Goal: Task Accomplishment & Management: Manage account settings

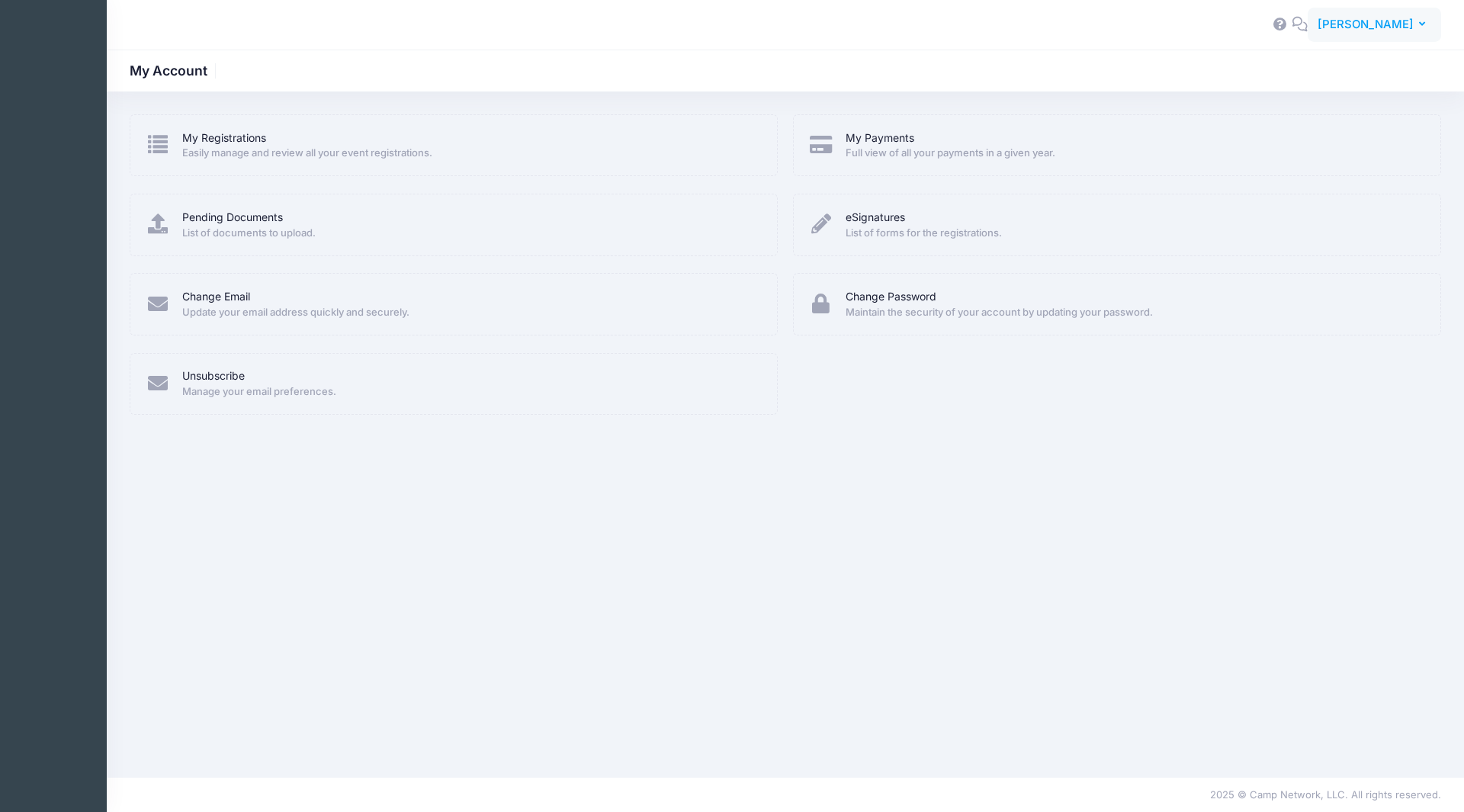
click at [1395, 26] on span "[PERSON_NAME]" at bounding box center [1365, 24] width 96 height 17
click at [1323, 104] on link "My Events" at bounding box center [1336, 95] width 185 height 29
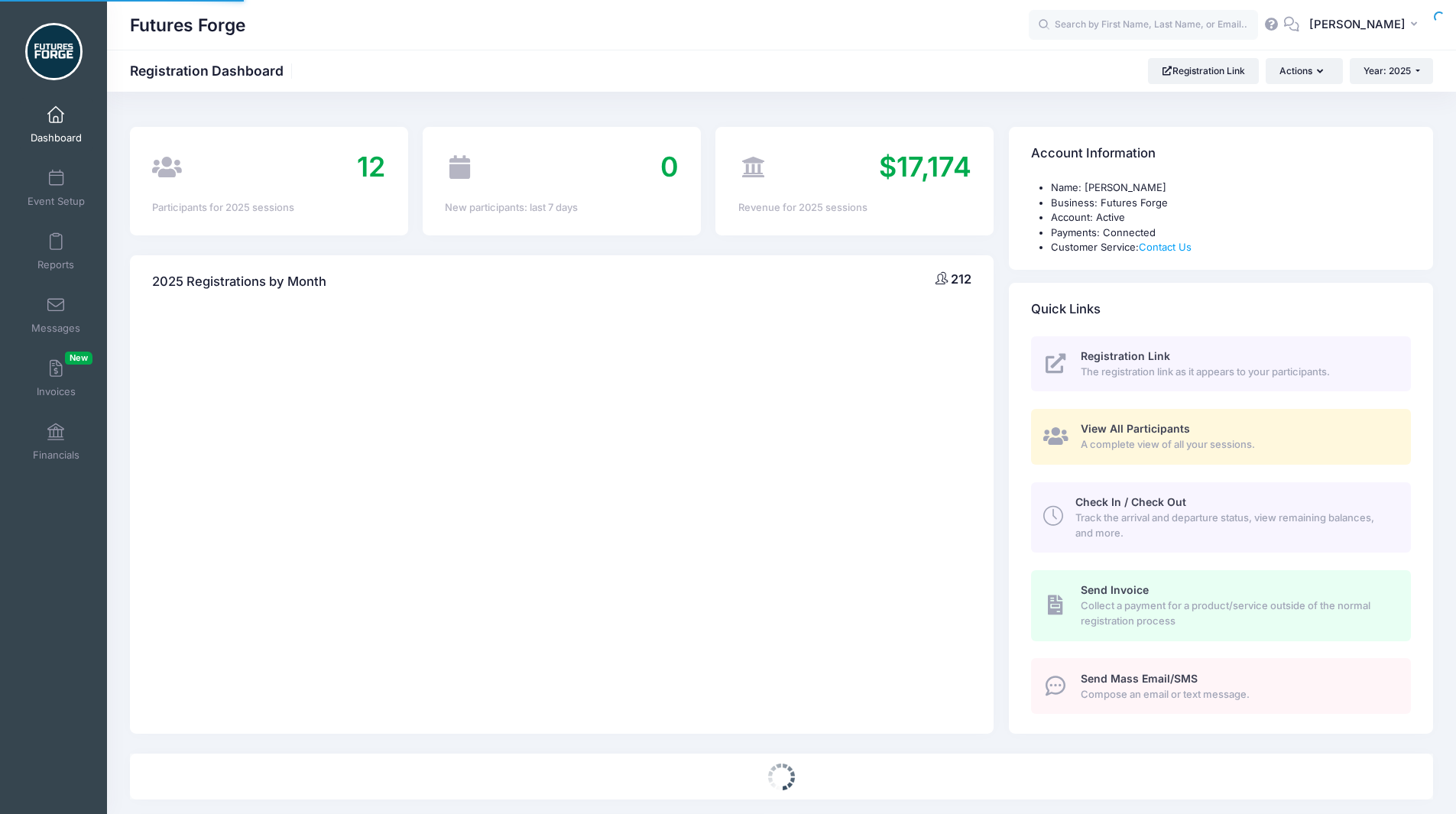
select select
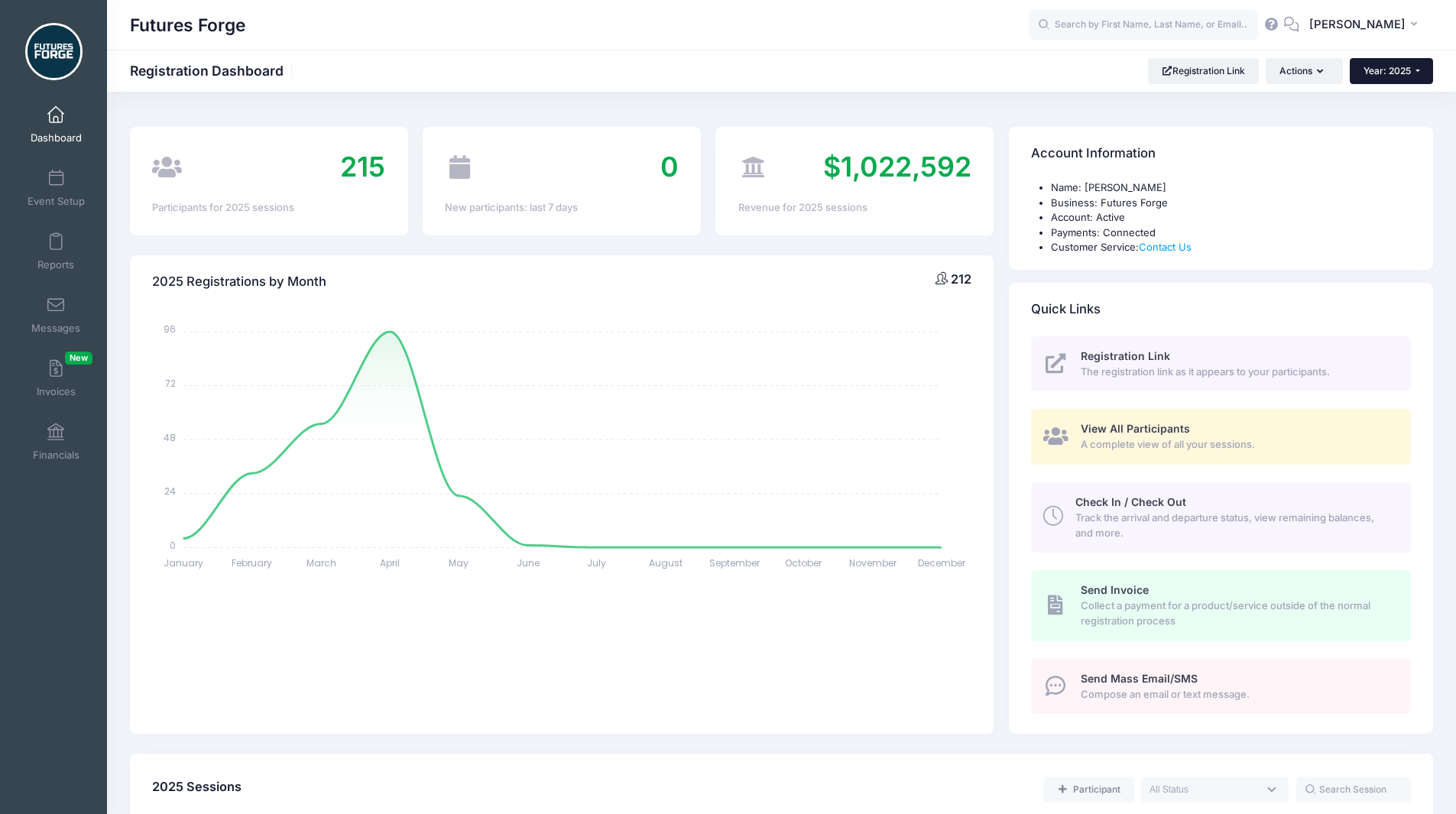
click at [1378, 69] on span "Year: 2025" at bounding box center [1387, 70] width 48 height 11
click at [1385, 109] on link "Year: 2026" at bounding box center [1399, 100] width 99 height 19
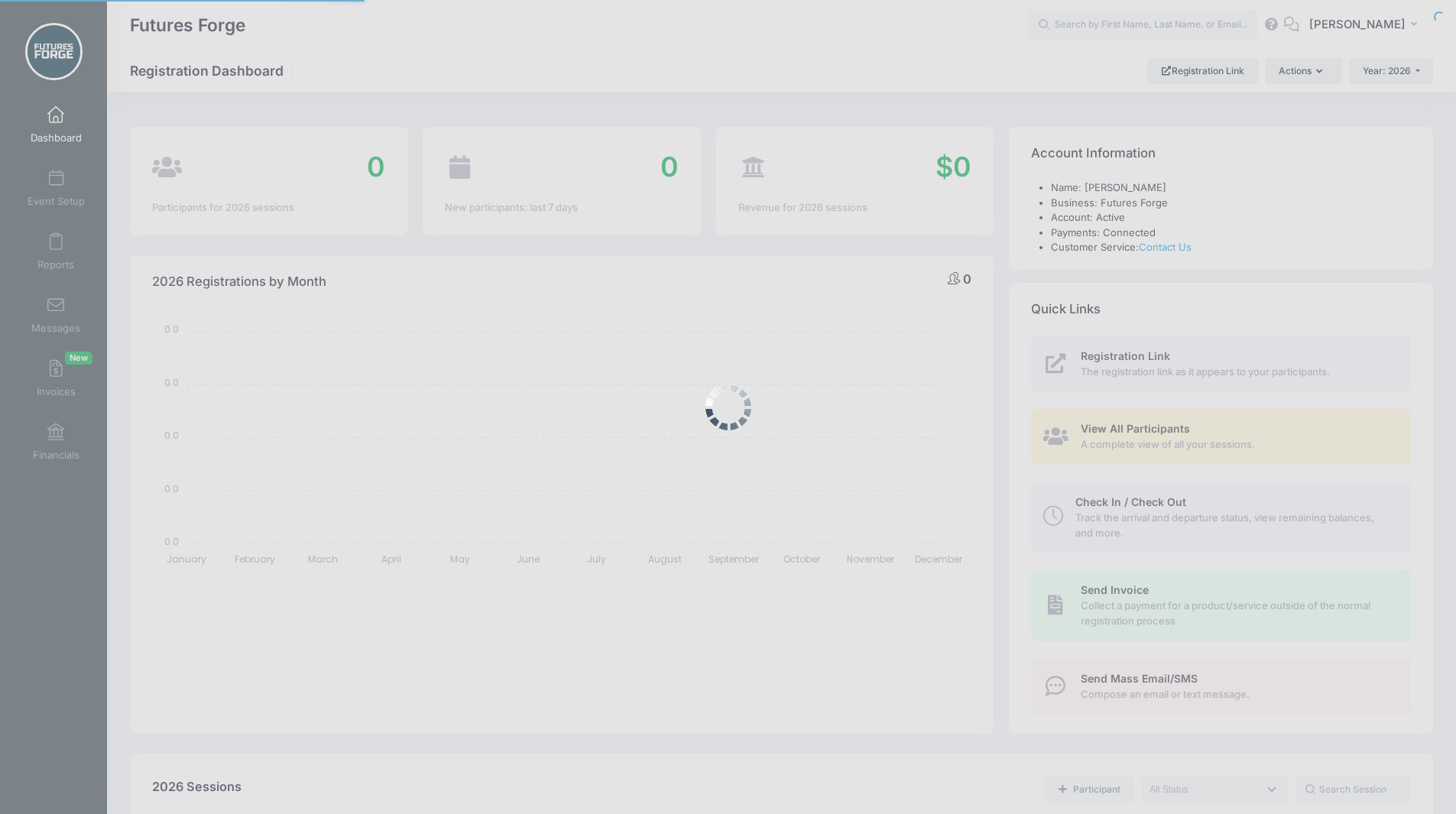
select select
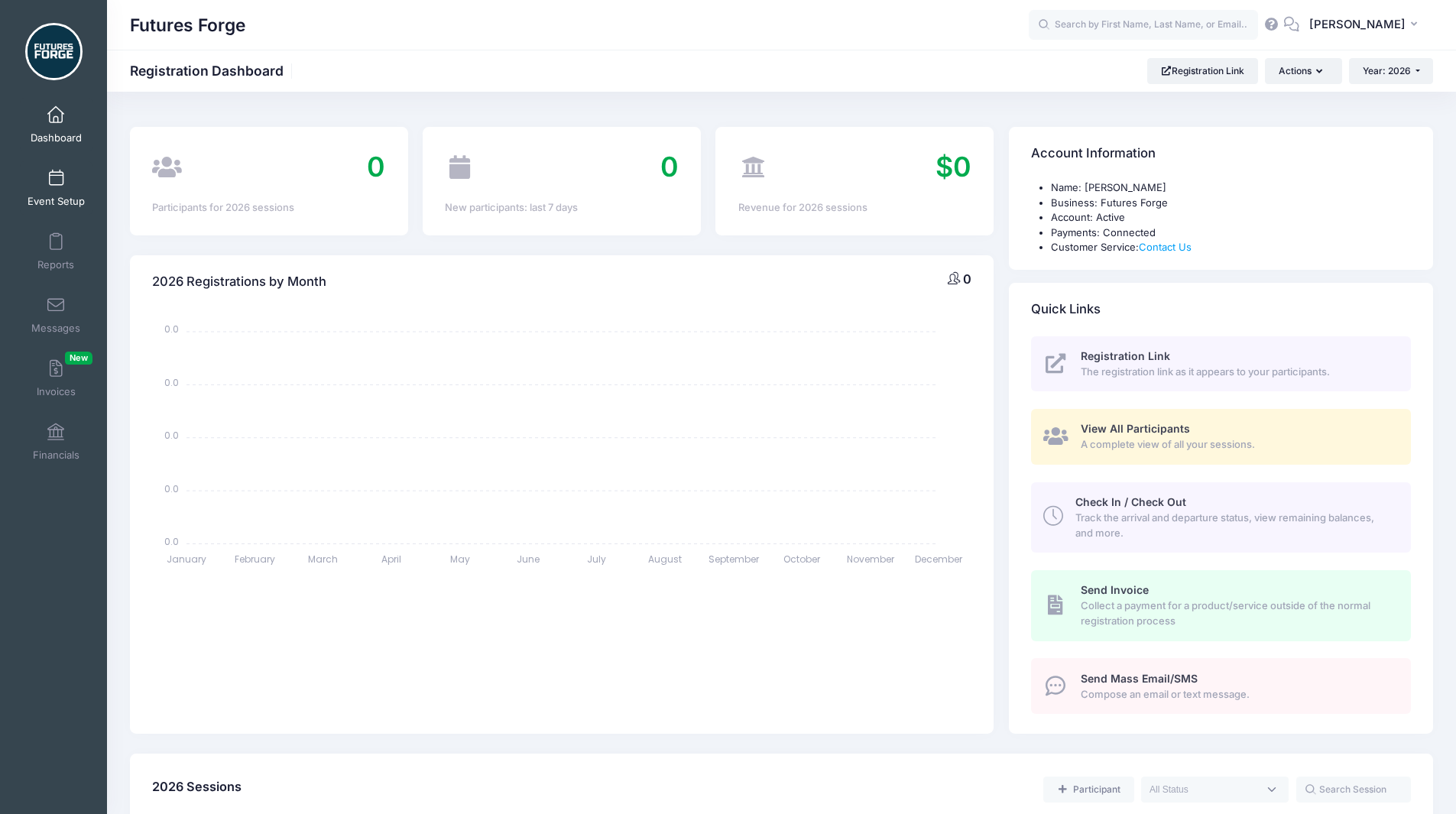
click at [50, 192] on link "Event Setup" at bounding box center [56, 187] width 72 height 54
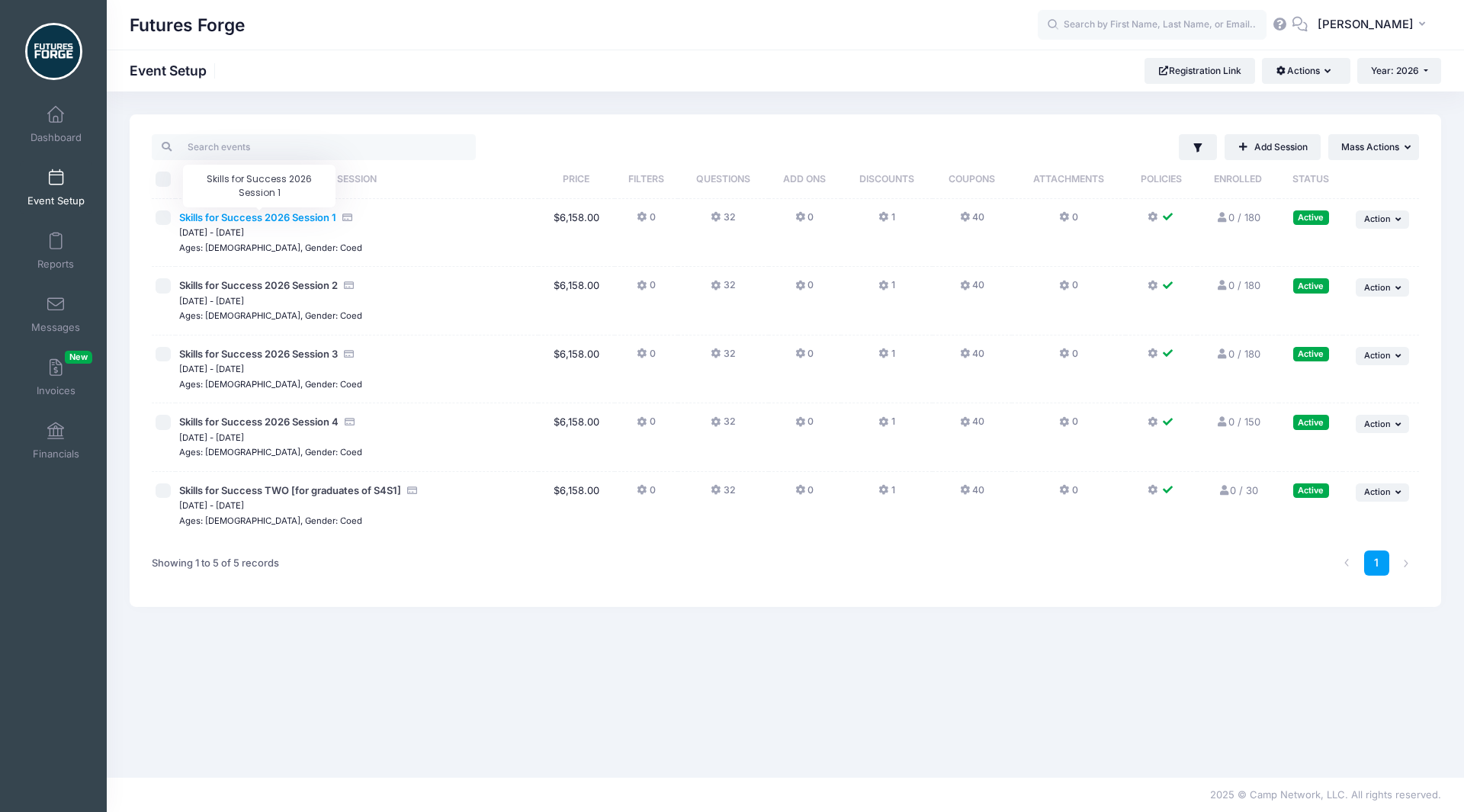
click at [295, 212] on span "Skills for Success 2026 Session 1" at bounding box center [258, 217] width 157 height 12
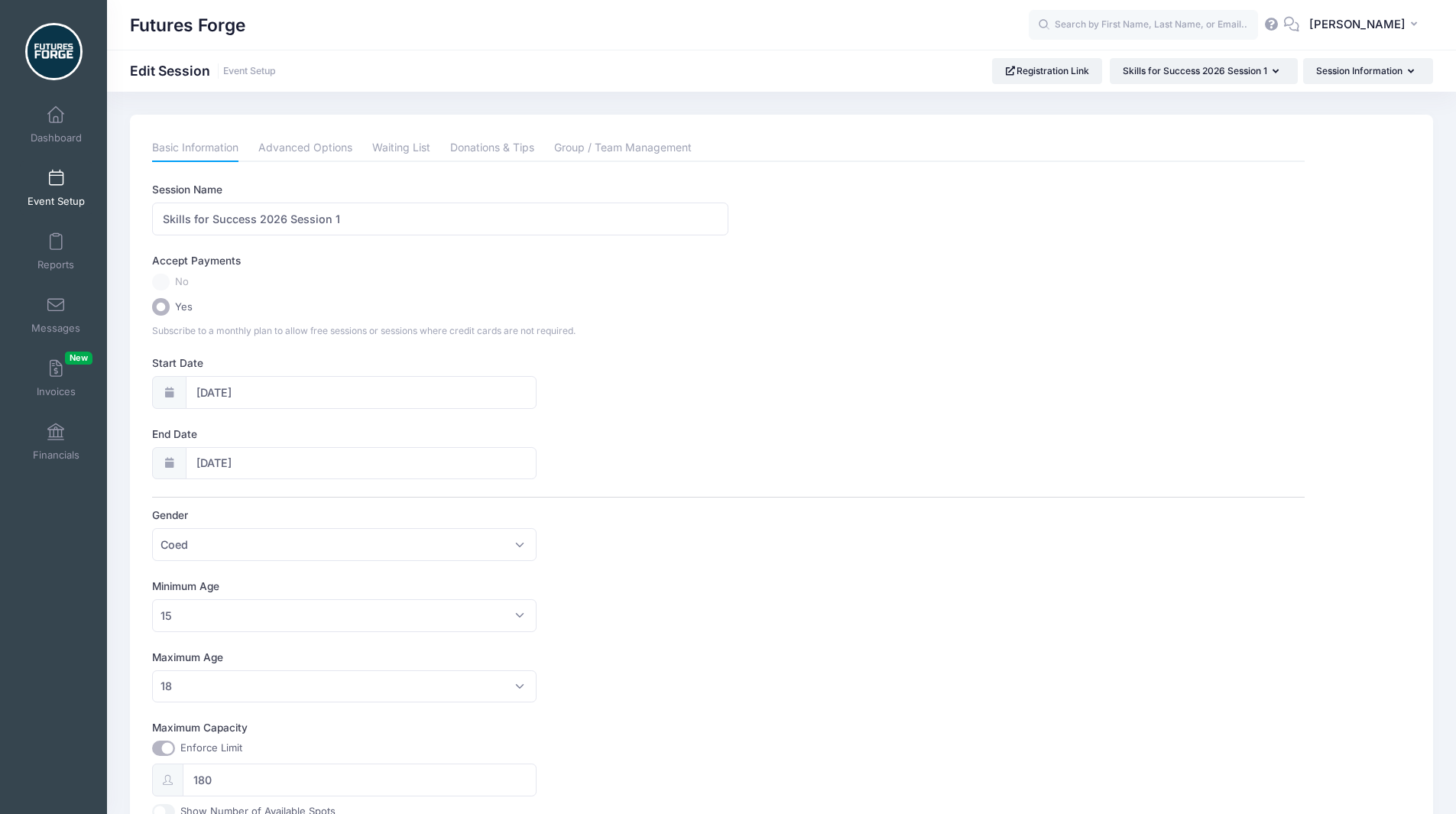
click at [1339, 86] on div "Futures Forge Edit Session Event Setup Registration Link Skills for Success 202…" at bounding box center [781, 71] width 1349 height 42
click at [1344, 74] on button "Session Information" at bounding box center [1368, 71] width 130 height 26
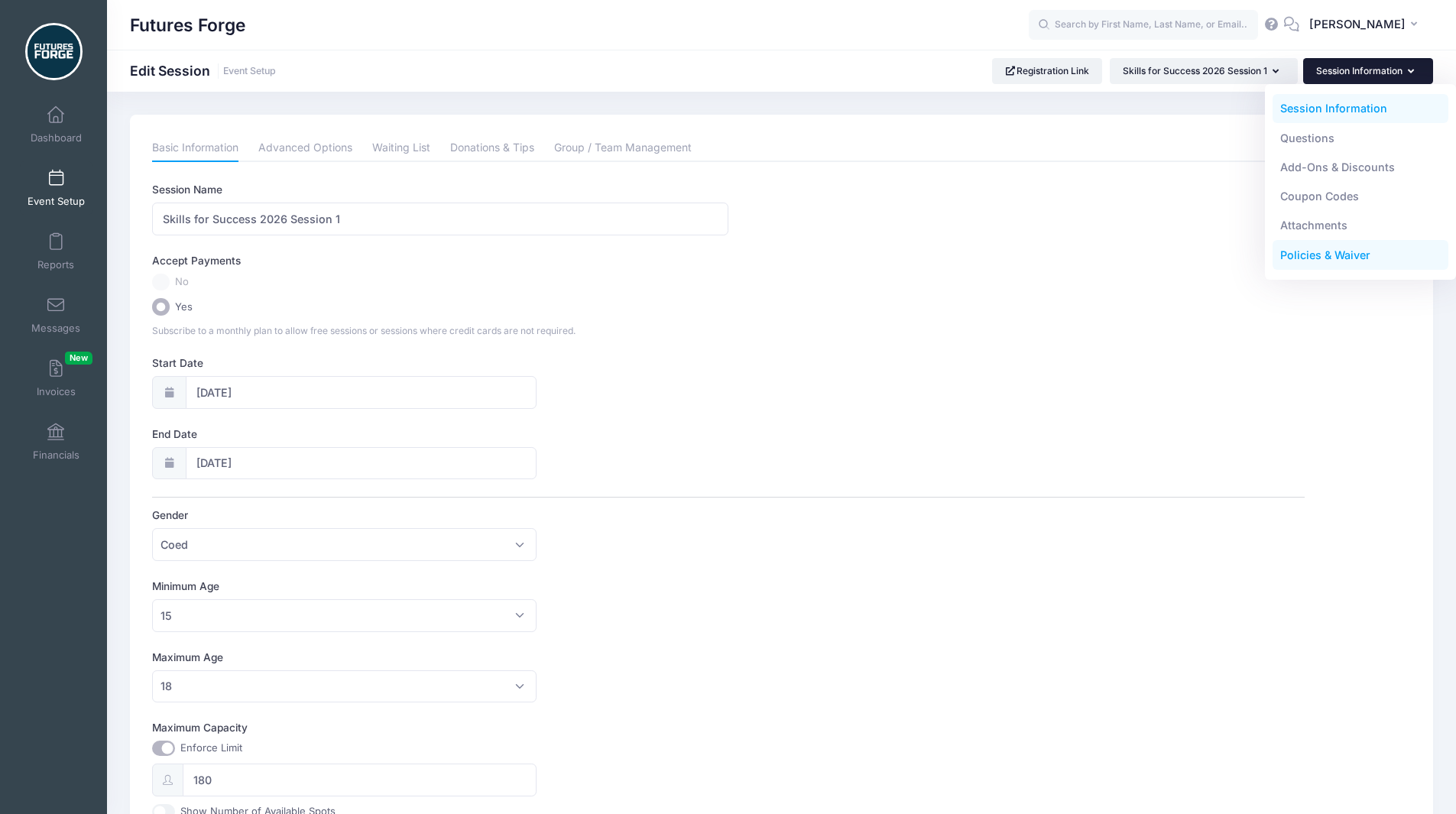
click at [1329, 251] on link "Policies & Waiver" at bounding box center [1361, 255] width 177 height 29
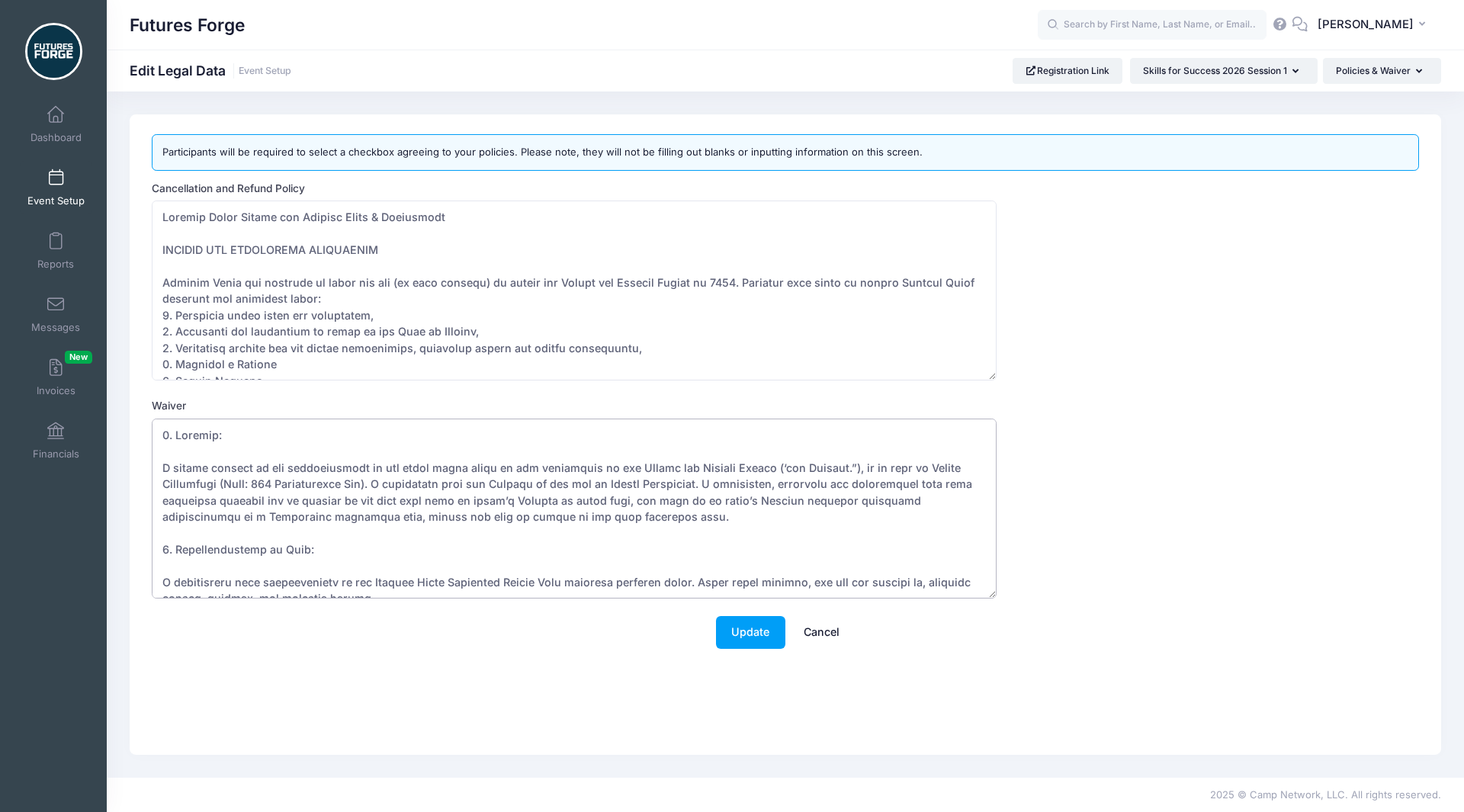
click at [415, 494] on textarea "Waiver" at bounding box center [574, 509] width 845 height 180
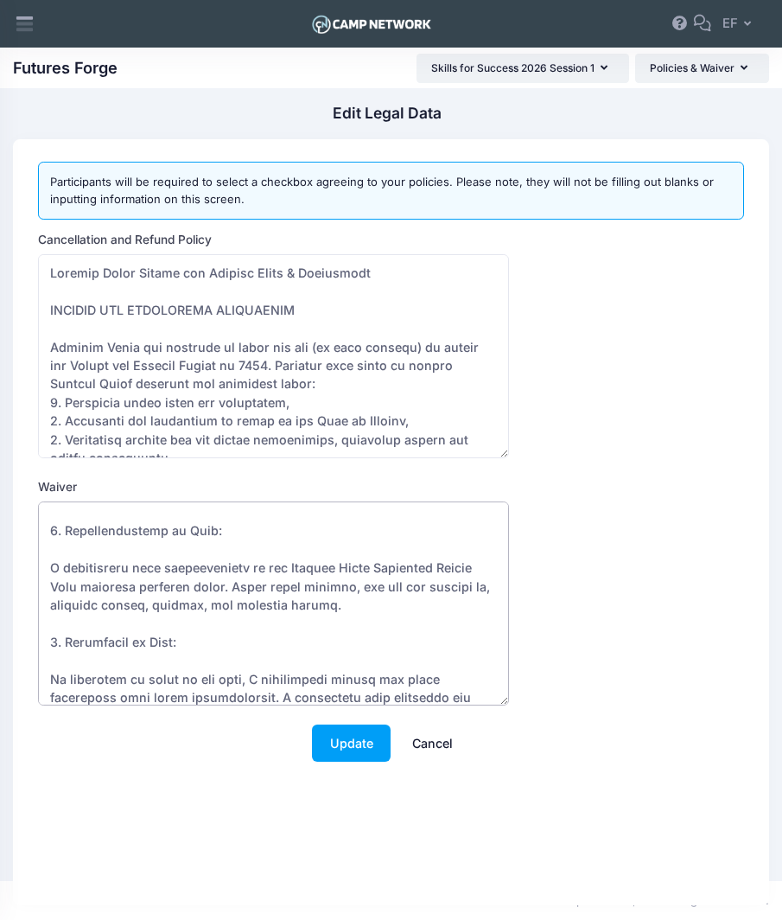
scroll to position [311, 0]
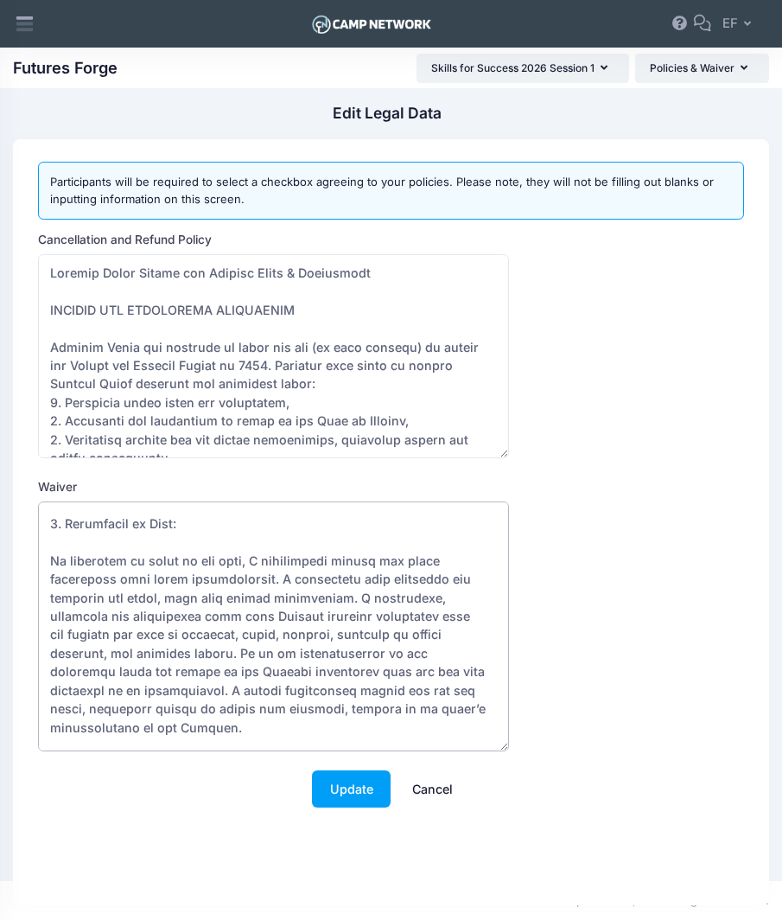
drag, startPoint x: 500, startPoint y: 699, endPoint x: 738, endPoint y: 746, distance: 242.2
click at [738, 746] on div "Waiver" at bounding box center [391, 614] width 706 height 273
click at [315, 381] on textarea "Cancellation and Refund Policy" at bounding box center [273, 356] width 470 height 204
